Goal: Information Seeking & Learning: Learn about a topic

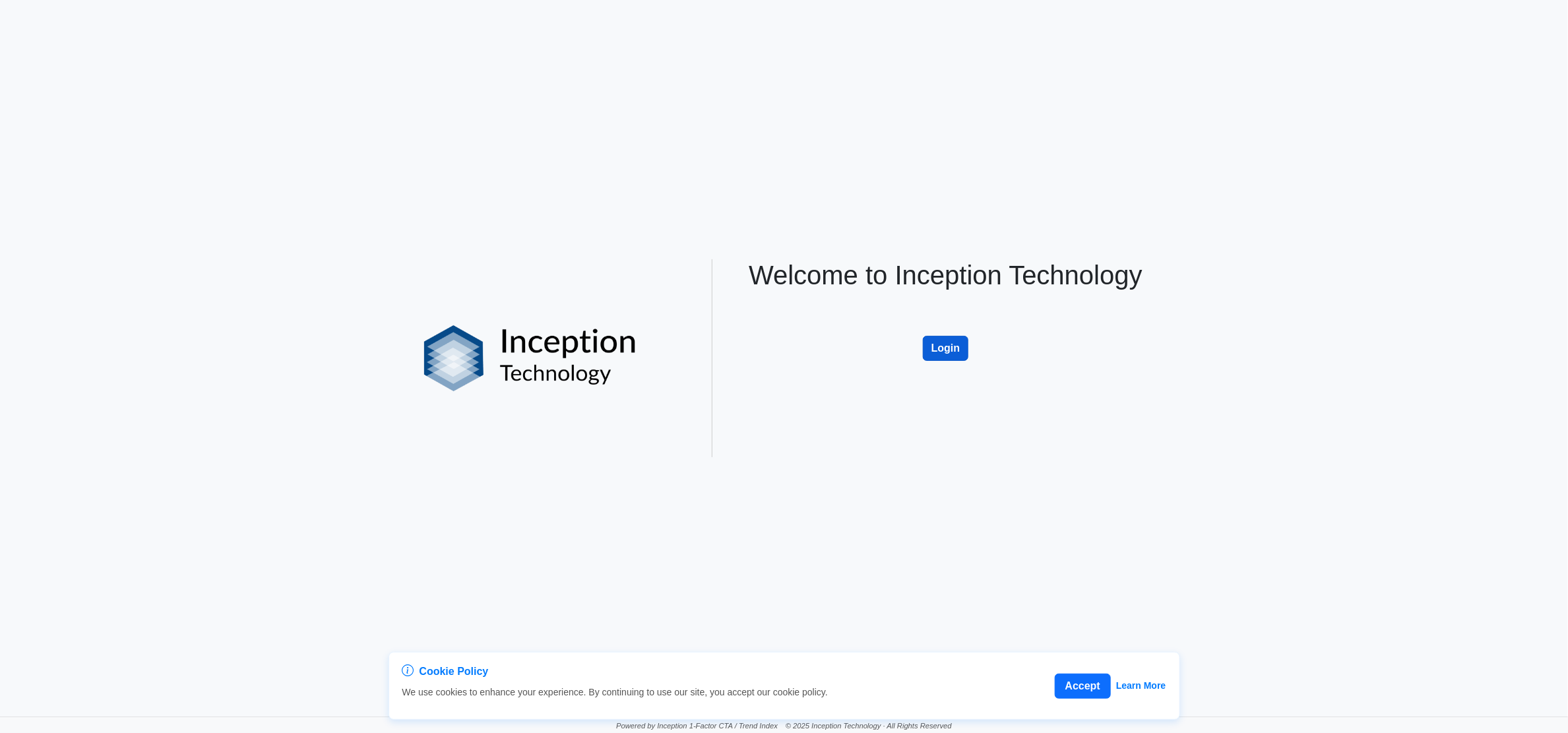
click at [944, 344] on button "Login" at bounding box center [946, 348] width 46 height 25
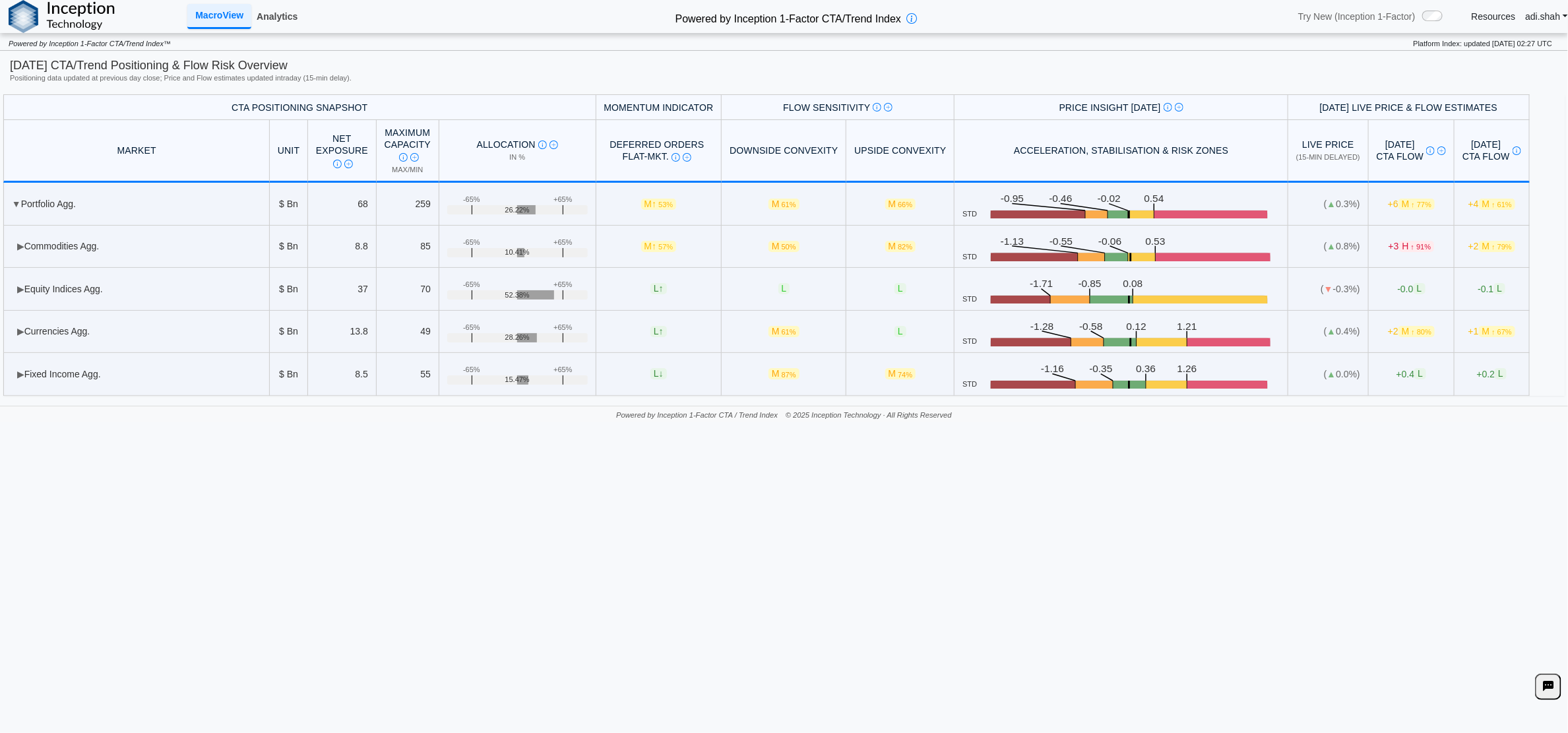
click at [284, 12] on link "Analytics" at bounding box center [277, 16] width 52 height 23
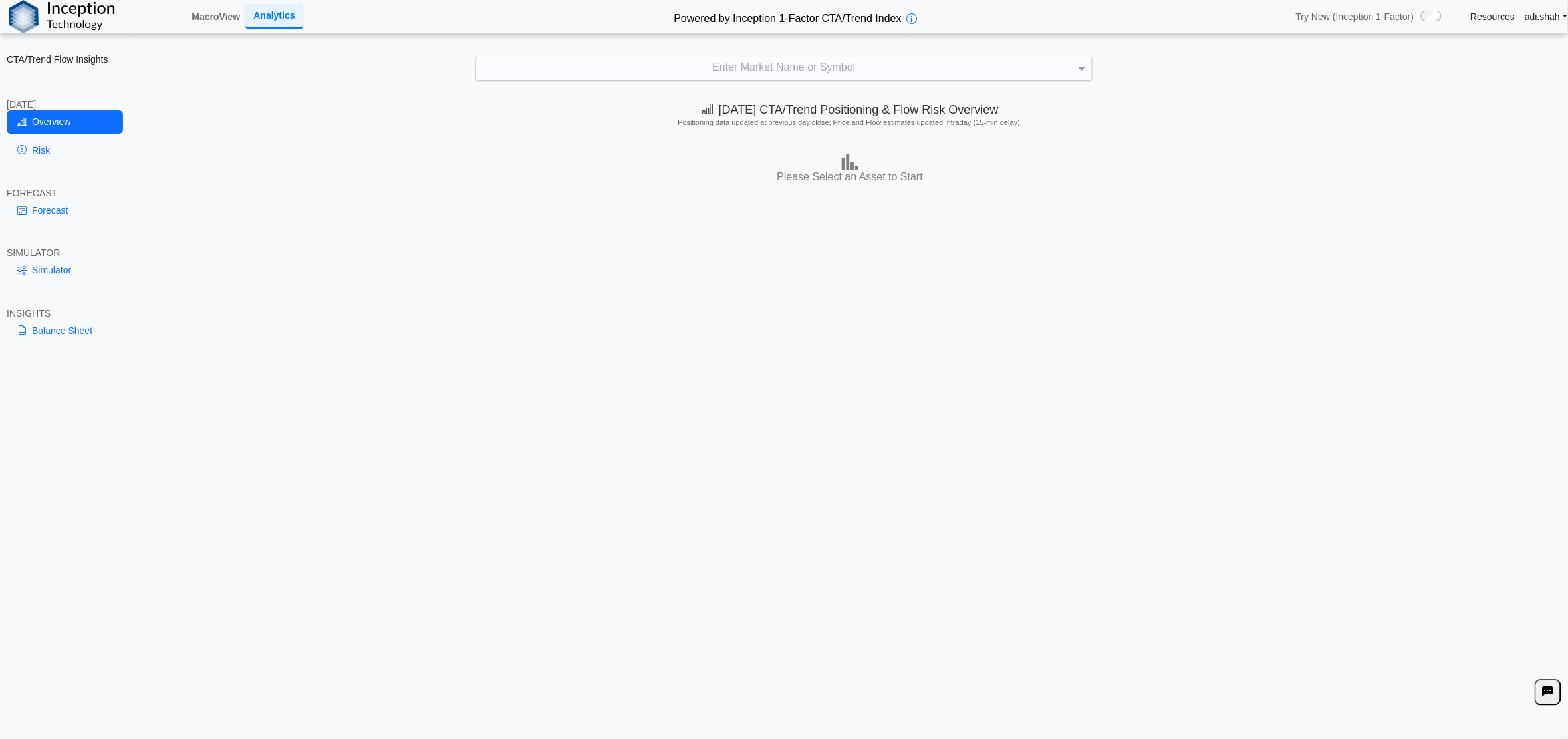
click at [569, 58] on div "Enter Market Name or Symbol" at bounding box center [784, 69] width 615 height 24
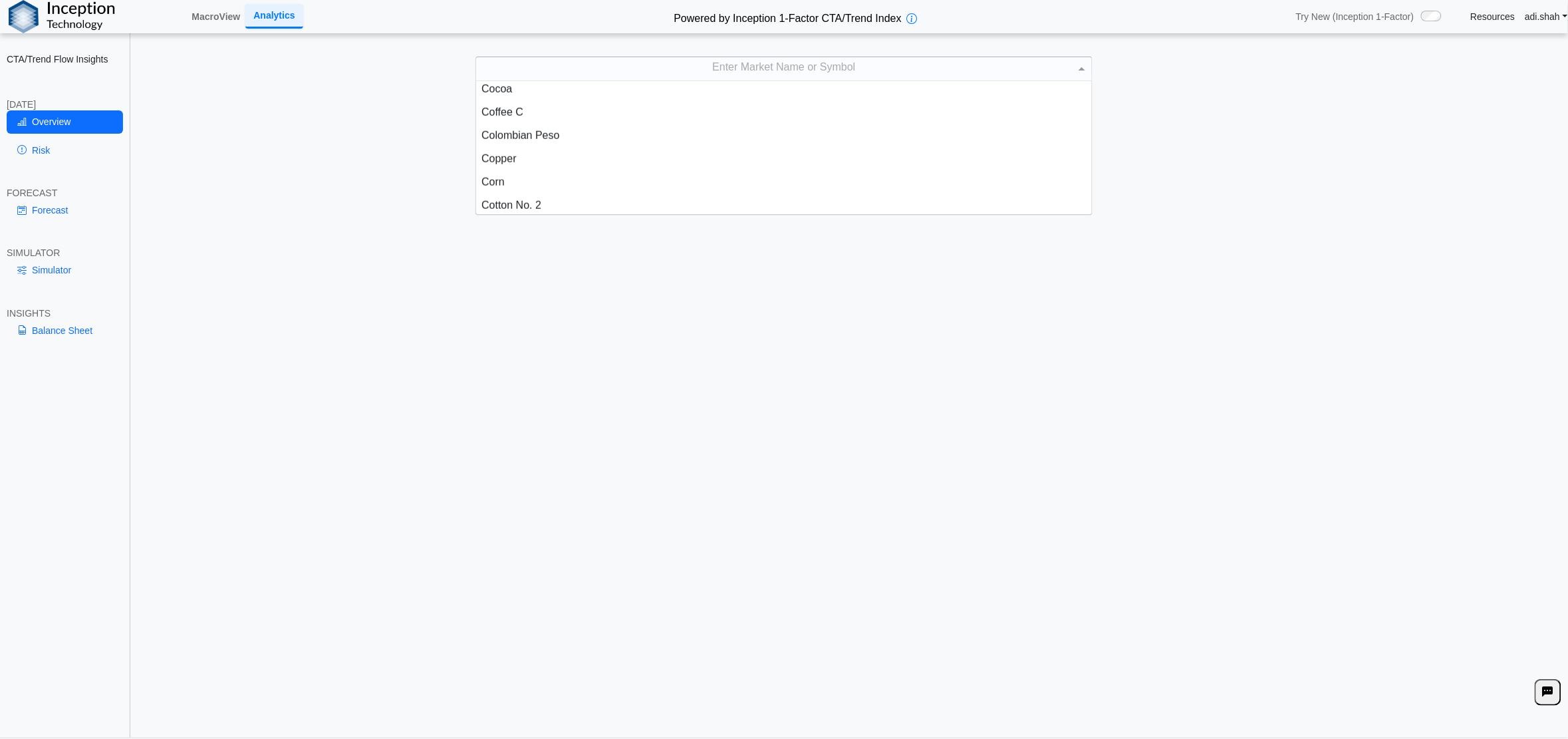
scroll to position [536, 0]
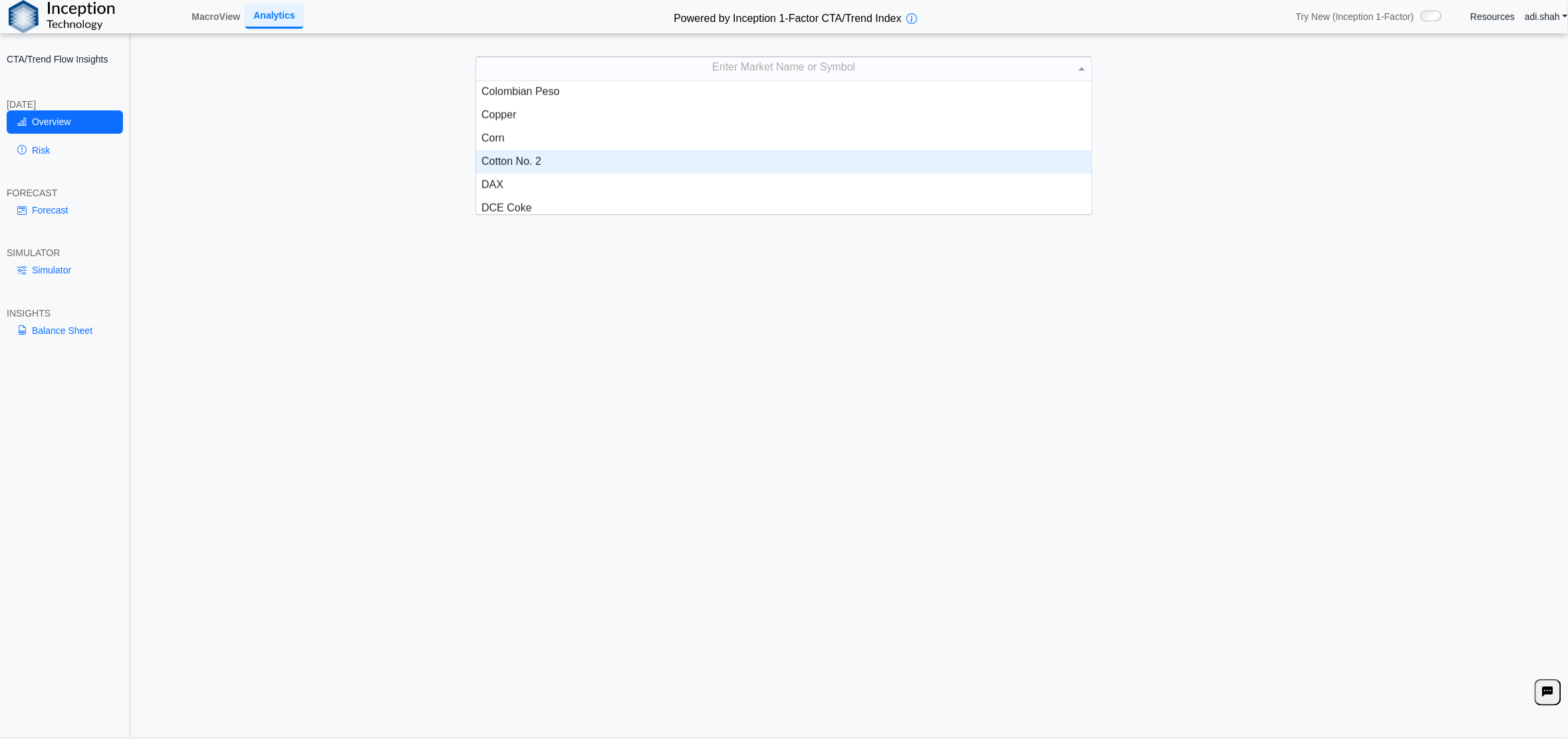
click at [541, 168] on div "Cotton No. 2" at bounding box center [784, 162] width 615 height 24
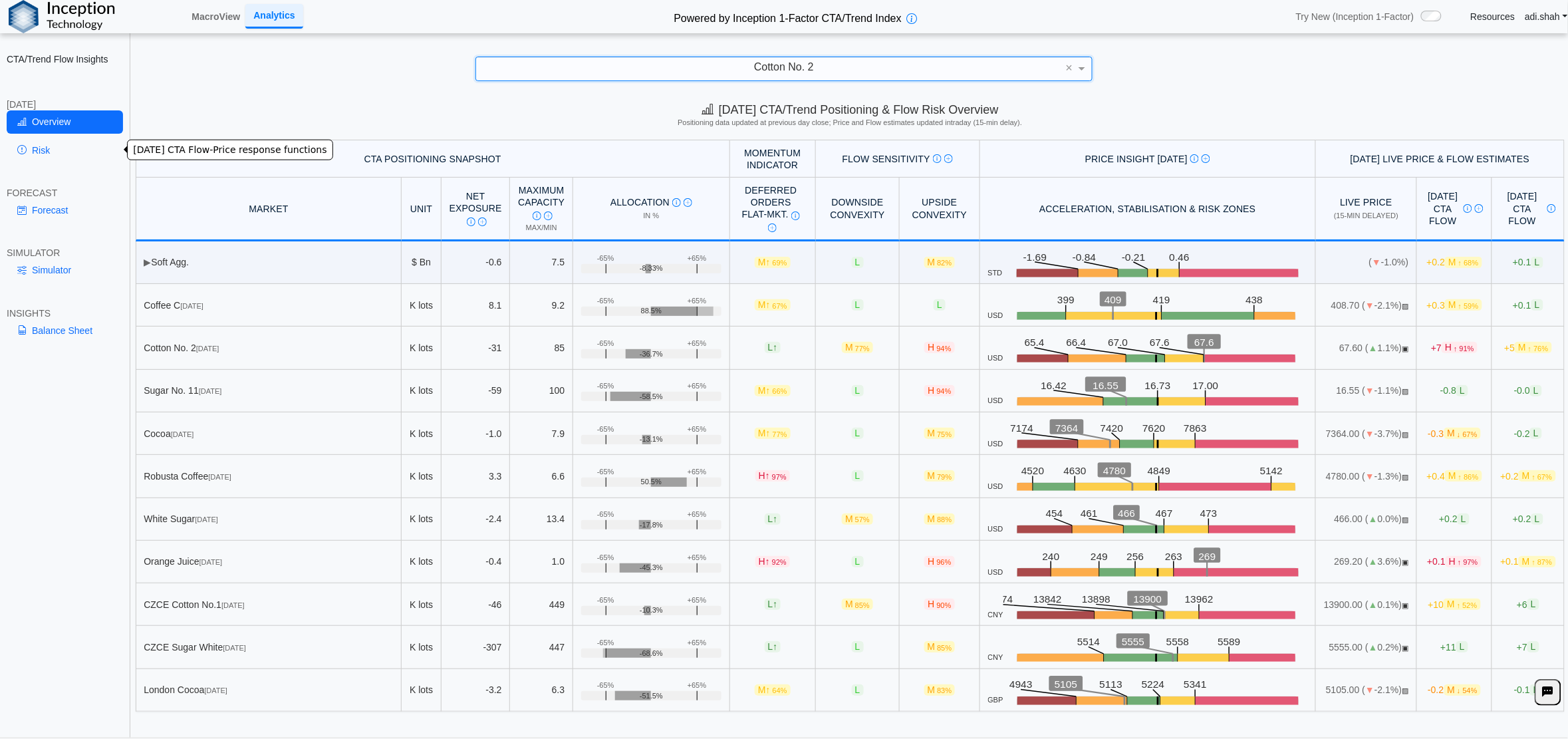
click at [31, 147] on link "Risk" at bounding box center [65, 150] width 116 height 23
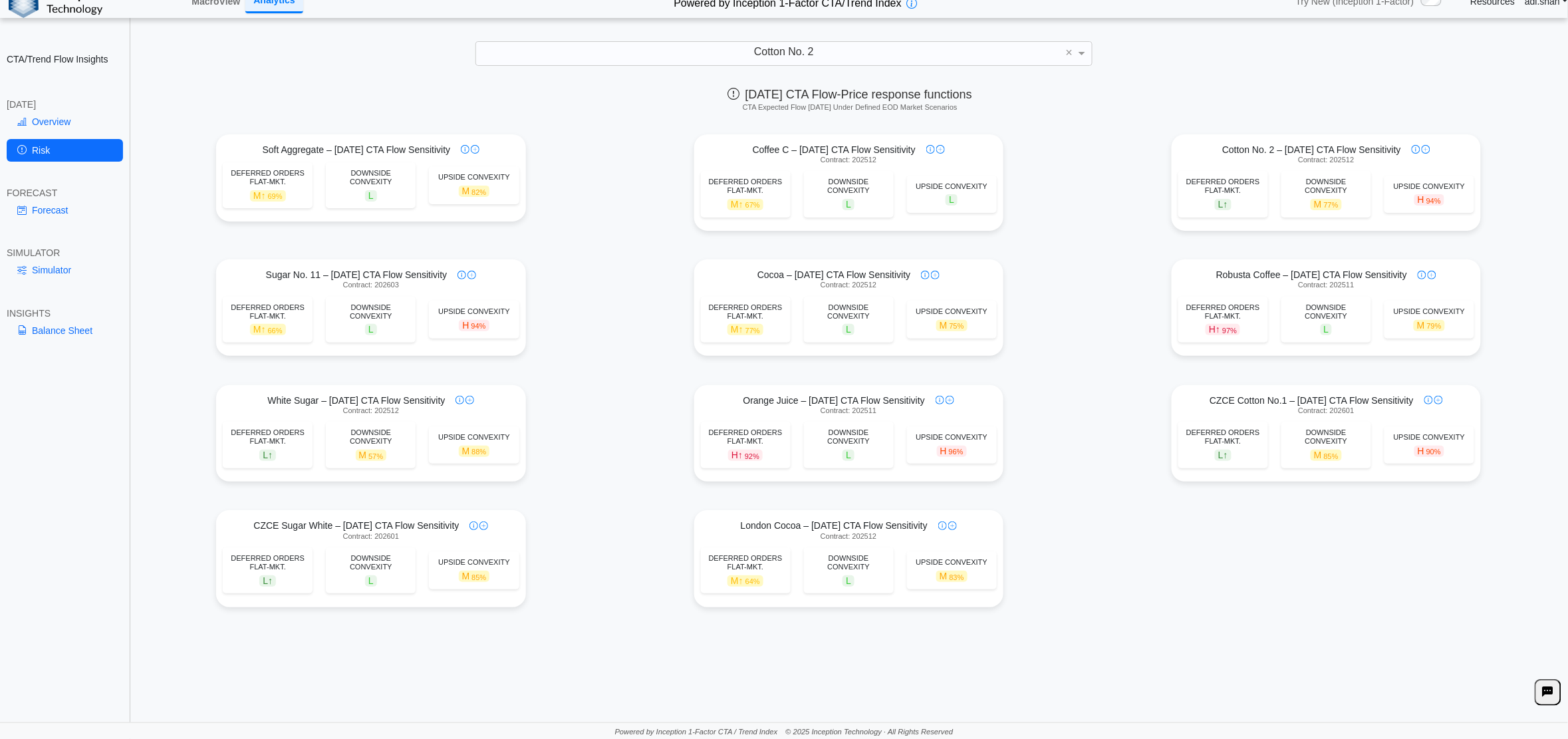
scroll to position [0, 0]
